Goal: Task Accomplishment & Management: Manage account settings

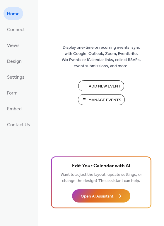
click at [92, 100] on span "Manage Events" at bounding box center [105, 100] width 33 height 6
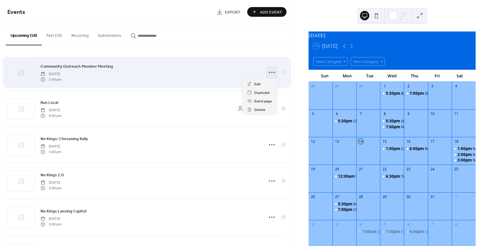
click at [269, 73] on icon at bounding box center [271, 72] width 9 height 9
click at [215, 70] on div "Community Outreach Member Meeting [DATE] 1:00 pm" at bounding box center [151, 72] width 220 height 19
